Goal: Find specific fact: Find specific fact

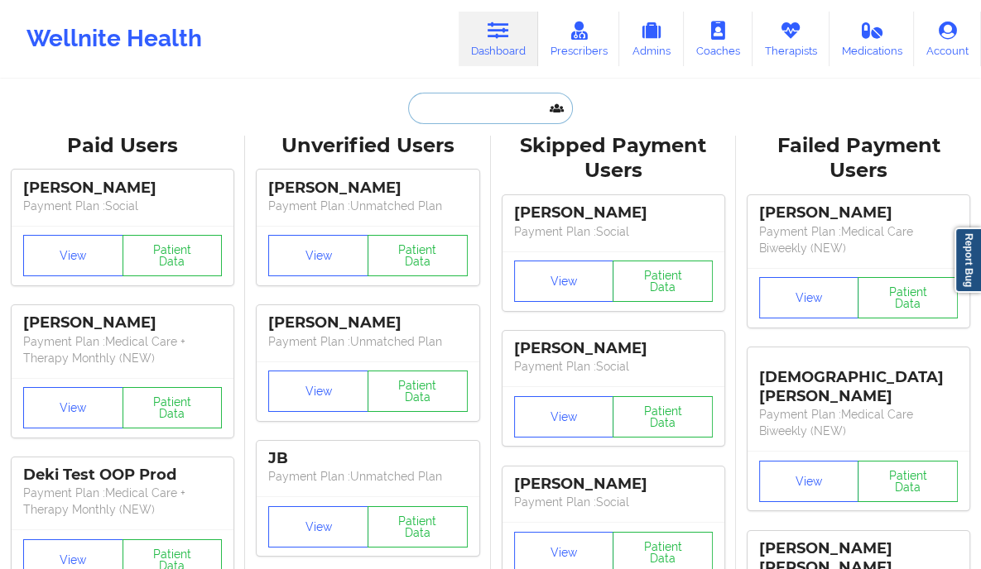
click at [451, 104] on input "text" at bounding box center [490, 108] width 164 height 31
paste input "4253437241"
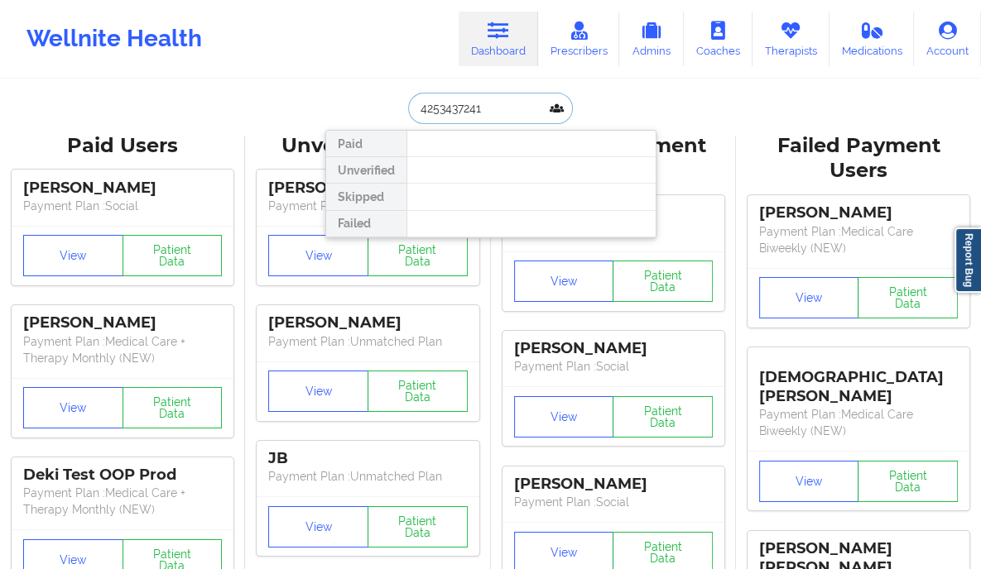
type input "4253437241"
click at [376, 93] on div "4253437241 Paid Unverified Skipped Failed" at bounding box center [490, 108] width 331 height 31
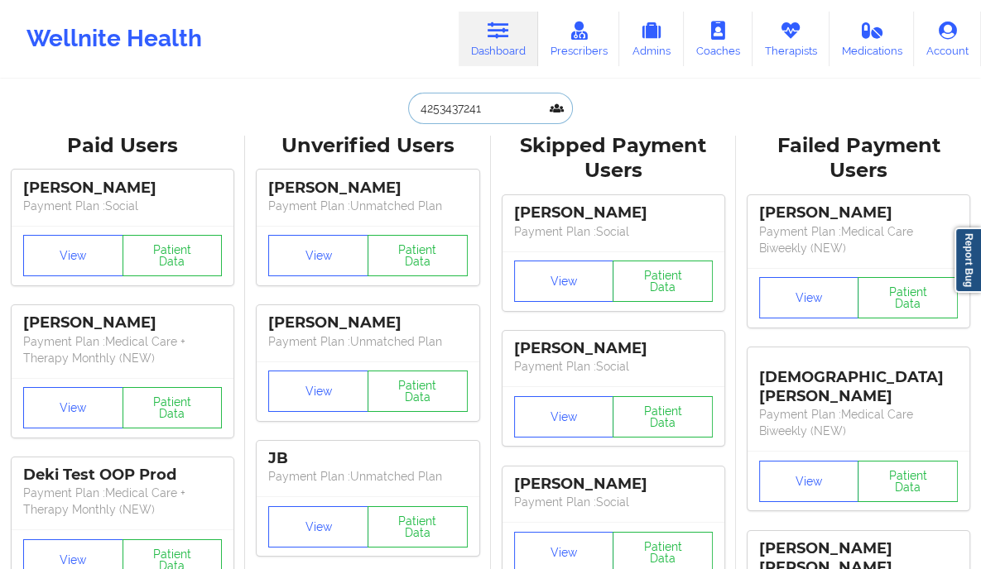
click at [414, 114] on input "4253437241" at bounding box center [490, 108] width 164 height 31
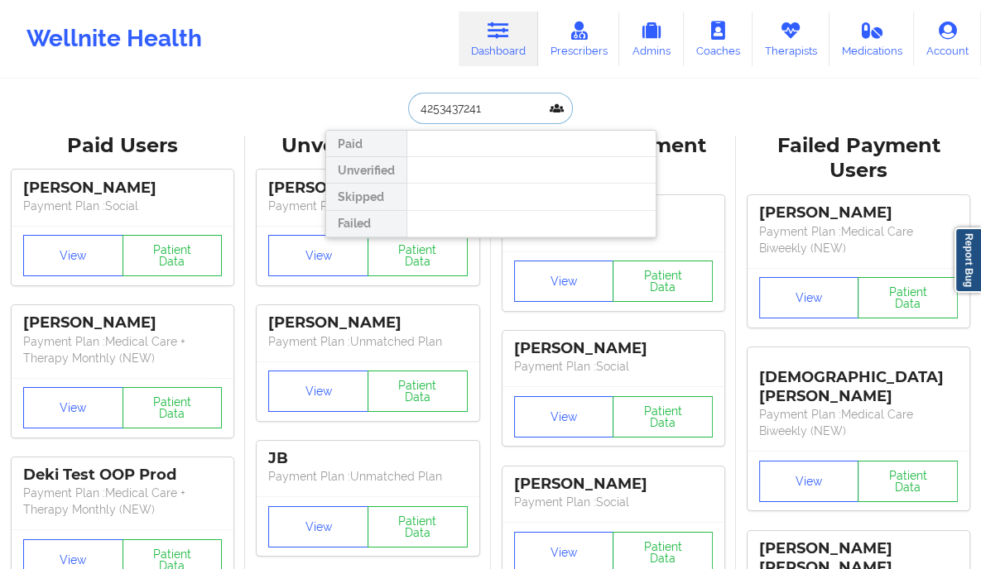
click at [430, 112] on input "4253437241" at bounding box center [490, 108] width 164 height 31
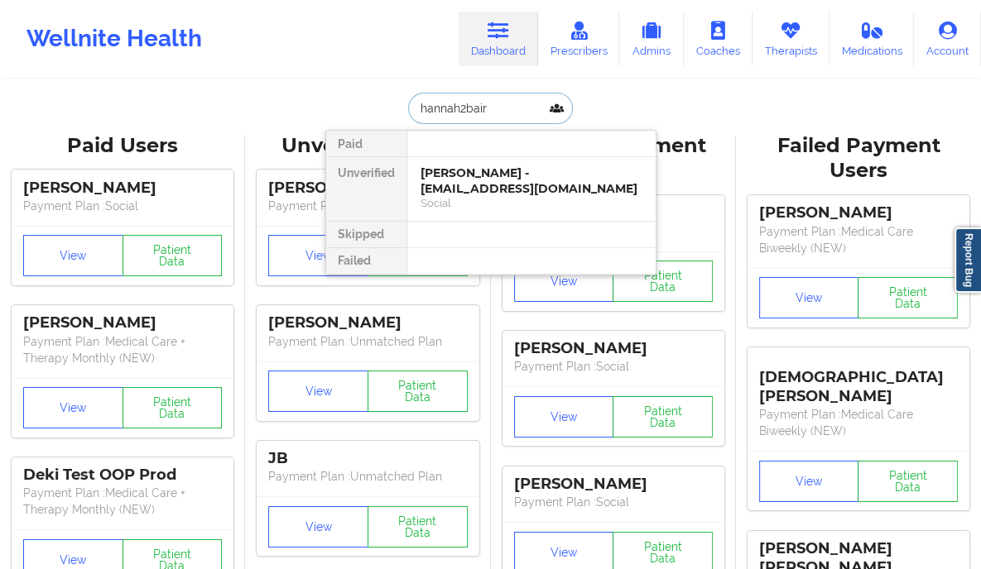
type input "hannah2baird"
click at [597, 181] on div "[PERSON_NAME] - [EMAIL_ADDRESS][DOMAIN_NAME]" at bounding box center [531, 181] width 222 height 31
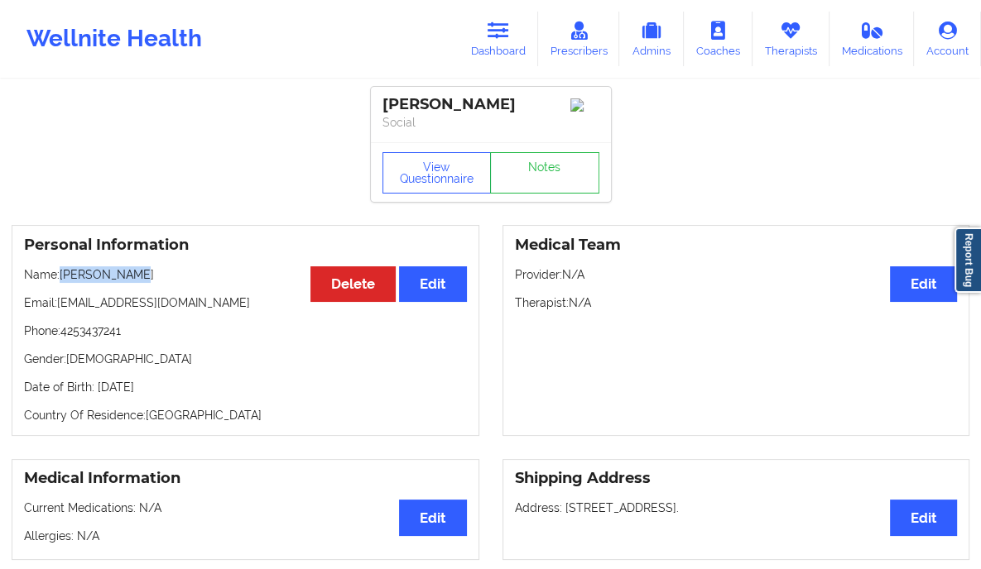
drag, startPoint x: 161, startPoint y: 277, endPoint x: 63, endPoint y: 276, distance: 97.7
click at [63, 276] on p "Name: [PERSON_NAME]" at bounding box center [245, 274] width 443 height 17
copy p "[PERSON_NAME]"
